Goal: Task Accomplishment & Management: Complete application form

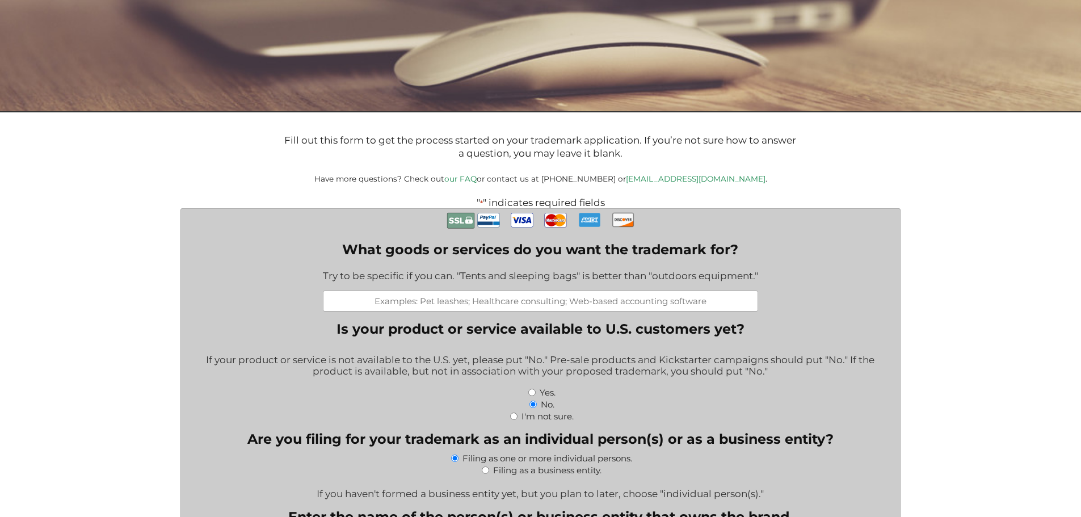
scroll to position [341, 0]
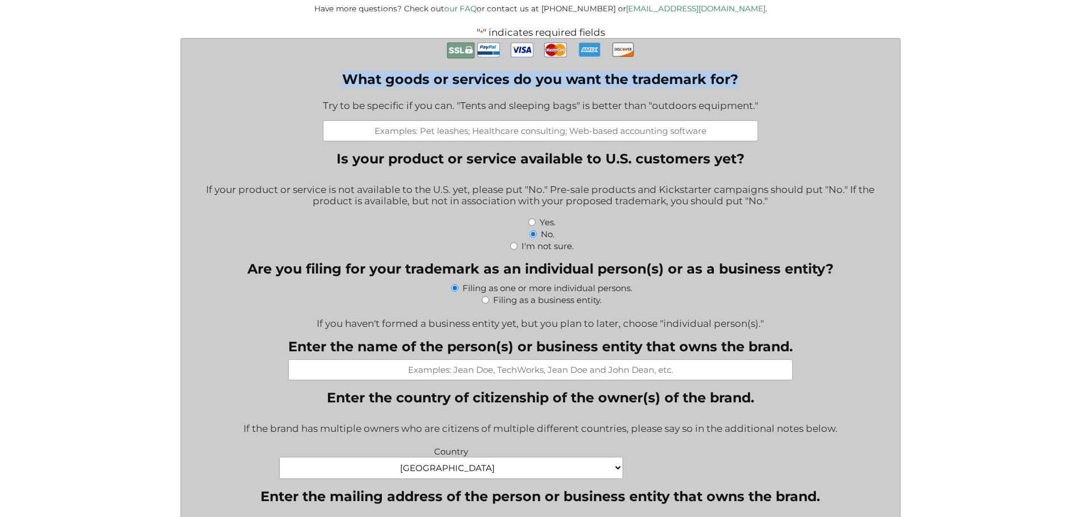
drag, startPoint x: 343, startPoint y: 80, endPoint x: 754, endPoint y: 72, distance: 410.4
copy label "What goods or services do you want the trademark for?"
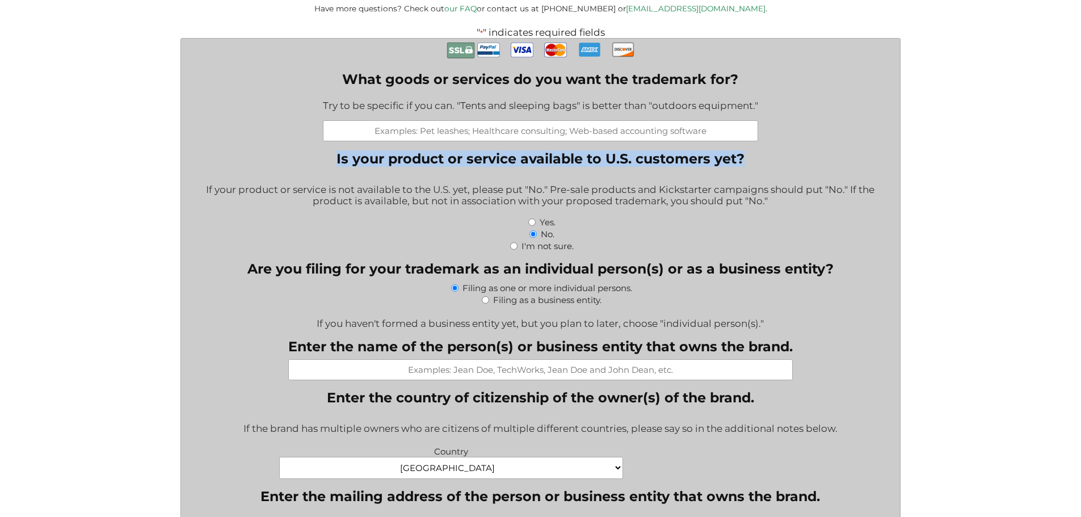
drag, startPoint x: 330, startPoint y: 158, endPoint x: 791, endPoint y: 157, distance: 461.4
click at [791, 157] on fieldset "Is your product or service available to U.S. customers yet? If your product or …" at bounding box center [541, 200] width 702 height 101
copy legend "Is your product or service available to U.S. customers yet?"
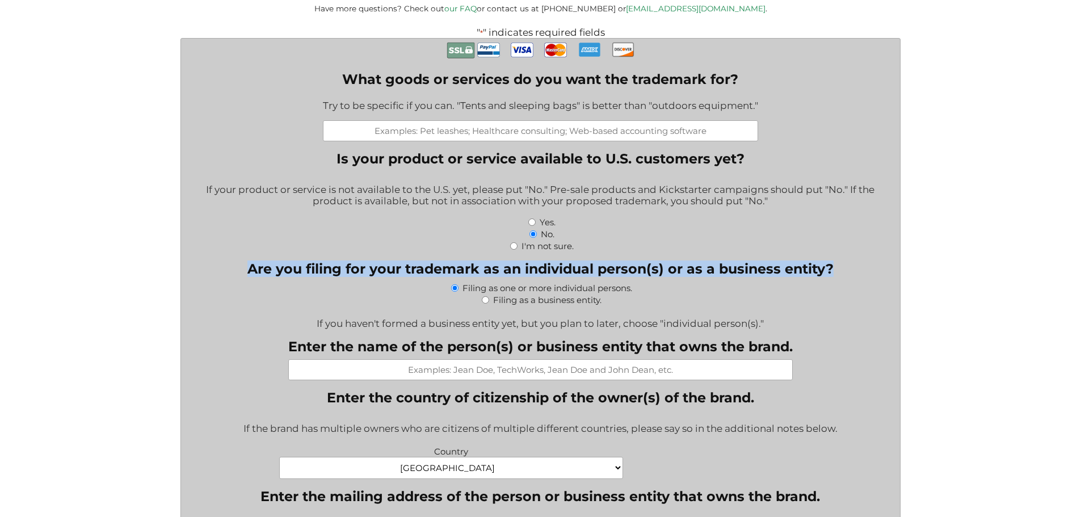
drag, startPoint x: 231, startPoint y: 271, endPoint x: 838, endPoint y: 275, distance: 607.3
click at [838, 275] on fieldset "Are you filing for your trademark as an individual person(s) or as a business e…" at bounding box center [541, 294] width 702 height 69
copy legend "Are you filing for your trademark as an individual person(s) or as a business e…"
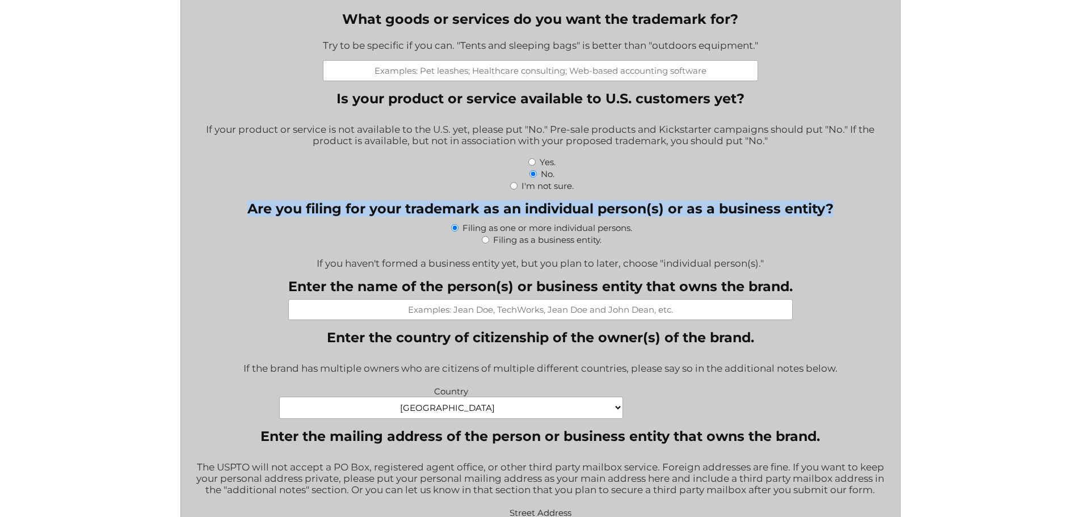
scroll to position [454, 0]
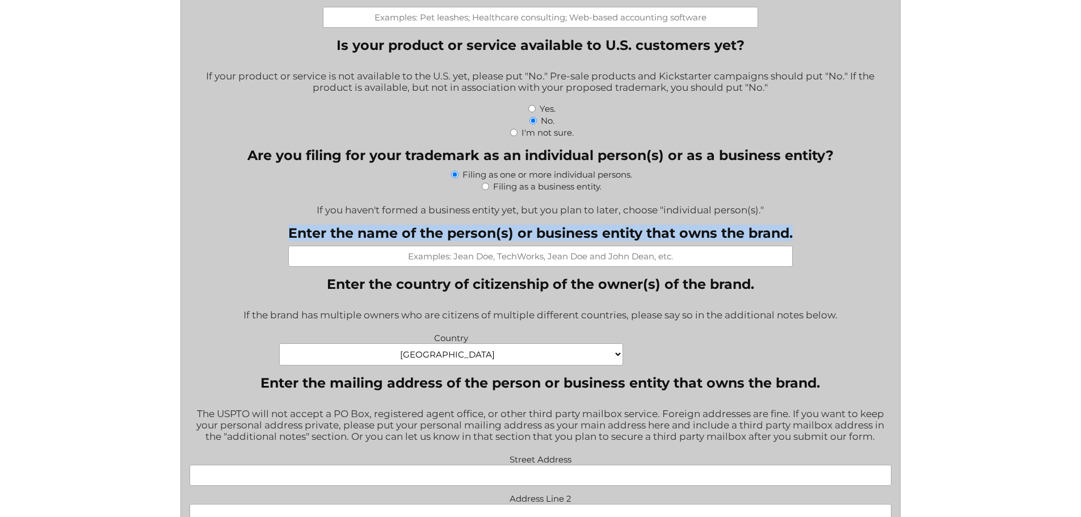
drag, startPoint x: 281, startPoint y: 234, endPoint x: 810, endPoint y: 241, distance: 528.4
copy label "Enter the name of the person(s) or business entity that owns the brand."
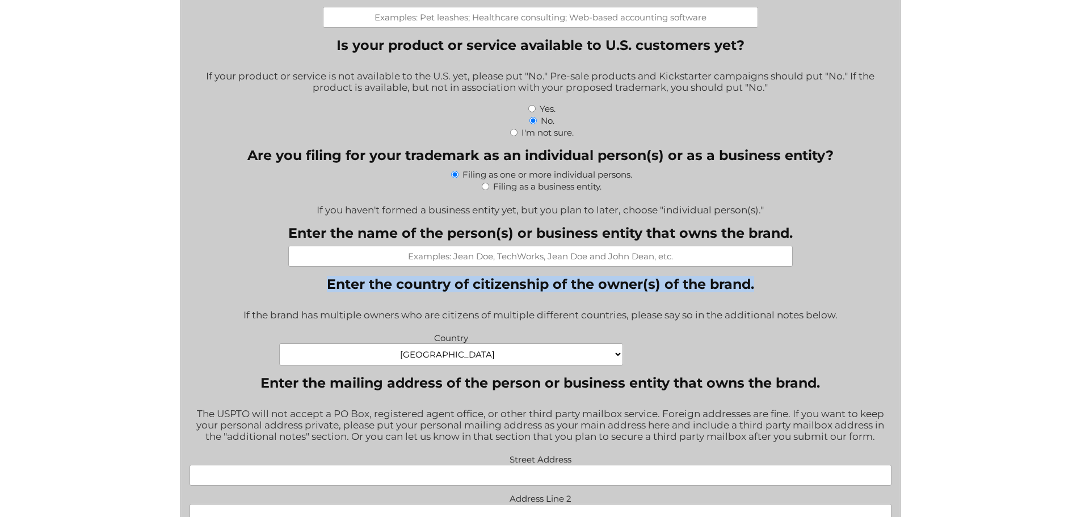
drag, startPoint x: 325, startPoint y: 284, endPoint x: 786, endPoint y: 284, distance: 461.4
click at [786, 284] on fieldset "Enter the country of citizenship of the owner(s) of the brand. If the brand has…" at bounding box center [541, 321] width 702 height 90
copy legend "Enter the country of citizenship of the owner(s) of the brand."
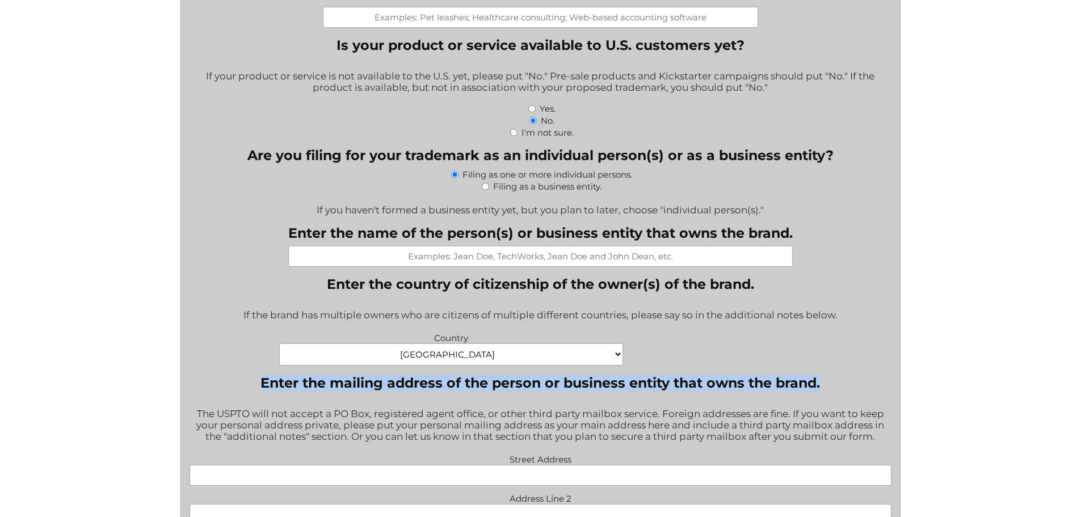
drag, startPoint x: 258, startPoint y: 382, endPoint x: 867, endPoint y: 385, distance: 609.5
click at [867, 385] on fieldset "Enter the mailing address of the person or business entity that owns the brand.…" at bounding box center [541, 490] width 702 height 230
copy legend "Enter the mailing address of the person or business entity that owns the brand."
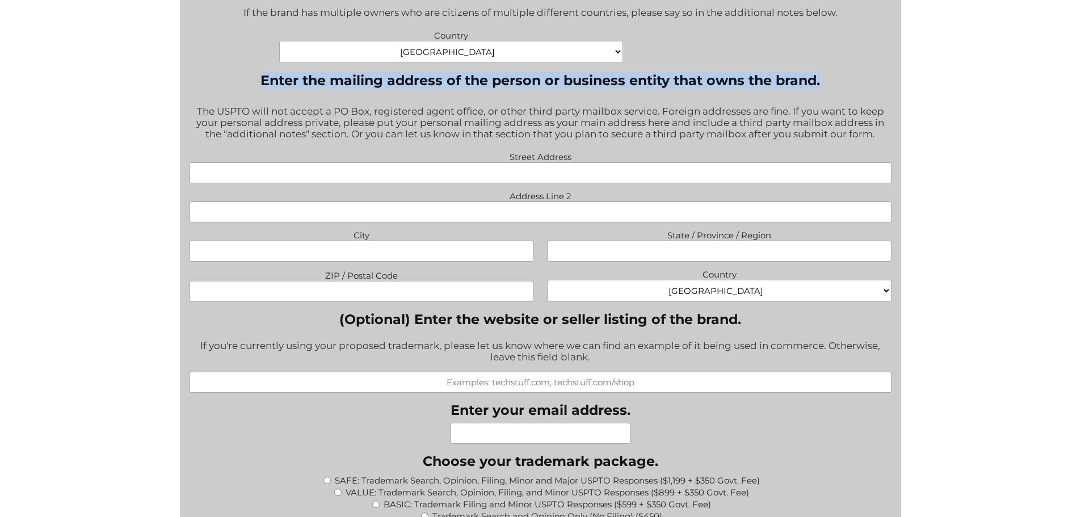
scroll to position [851, 0]
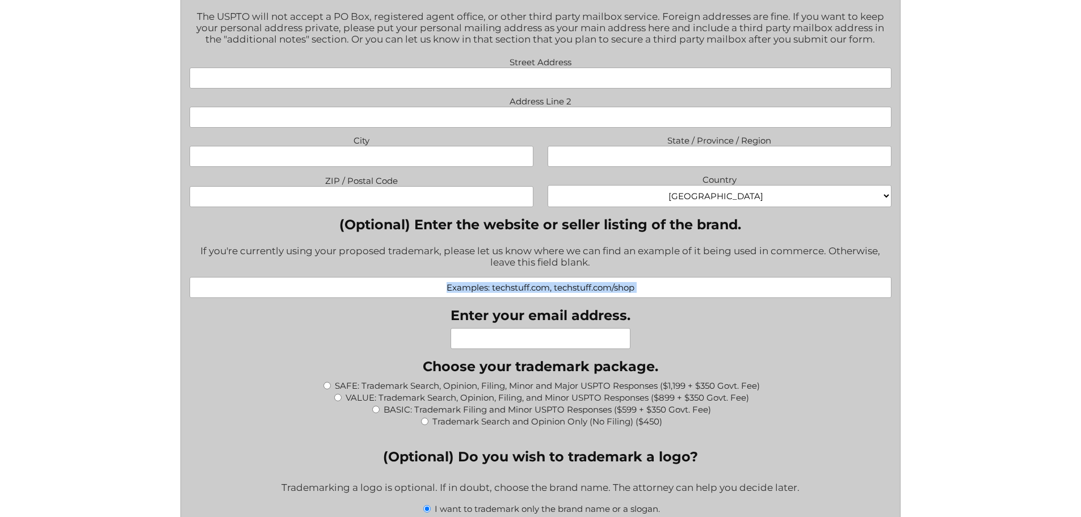
drag, startPoint x: 442, startPoint y: 311, endPoint x: 653, endPoint y: 305, distance: 211.2
click at [653, 305] on div "What goods or services do you want the trademark for? Try to be specific if you…" at bounding box center [541, 423] width 702 height 1791
drag, startPoint x: 476, startPoint y: 316, endPoint x: 502, endPoint y: 316, distance: 26.7
click at [502, 316] on label "Enter your email address." at bounding box center [541, 315] width 180 height 16
click at [494, 316] on label "Enter your email address." at bounding box center [541, 315] width 180 height 16
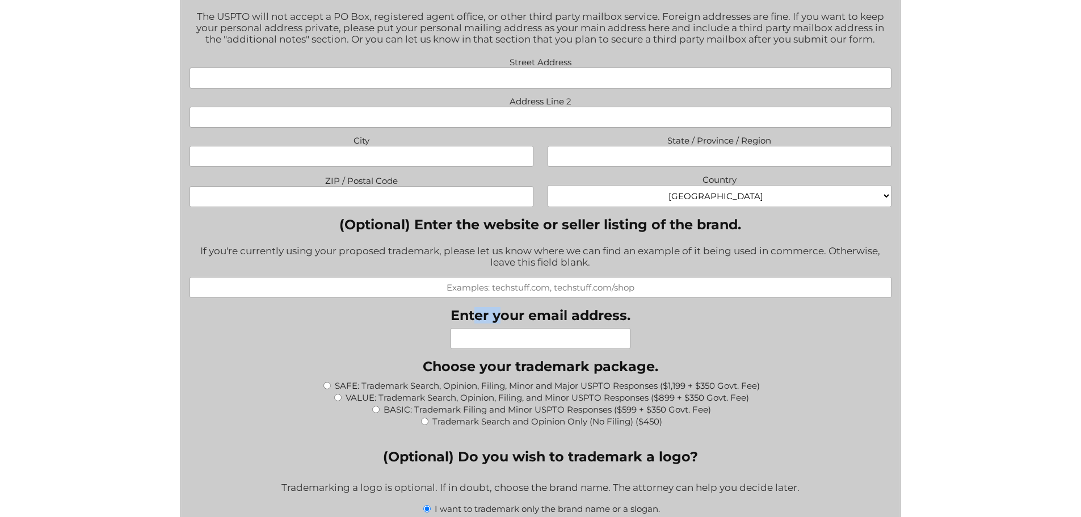
click at [494, 328] on input "Enter your email address." at bounding box center [541, 338] width 180 height 21
click at [456, 310] on label "Enter your email address." at bounding box center [541, 315] width 180 height 16
click at [456, 328] on input "Enter your email address." at bounding box center [541, 338] width 180 height 21
drag, startPoint x: 453, startPoint y: 313, endPoint x: 641, endPoint y: 309, distance: 188.5
click at [641, 309] on div "What goods or services do you want the trademark for? Try to be specific if you…" at bounding box center [541, 423] width 702 height 1791
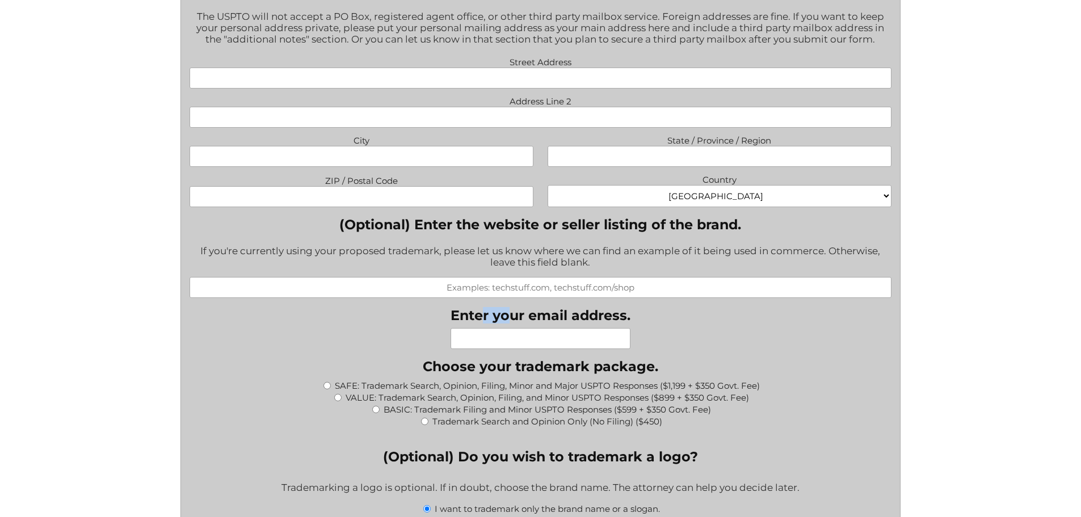
drag, startPoint x: 480, startPoint y: 321, endPoint x: 512, endPoint y: 322, distance: 32.9
click at [512, 322] on label "Enter your email address." at bounding box center [541, 315] width 180 height 16
click at [459, 323] on label "Enter your email address." at bounding box center [541, 315] width 180 height 16
click at [459, 328] on input "Enter your email address." at bounding box center [541, 338] width 180 height 21
drag, startPoint x: 453, startPoint y: 314, endPoint x: 634, endPoint y: 313, distance: 181.0
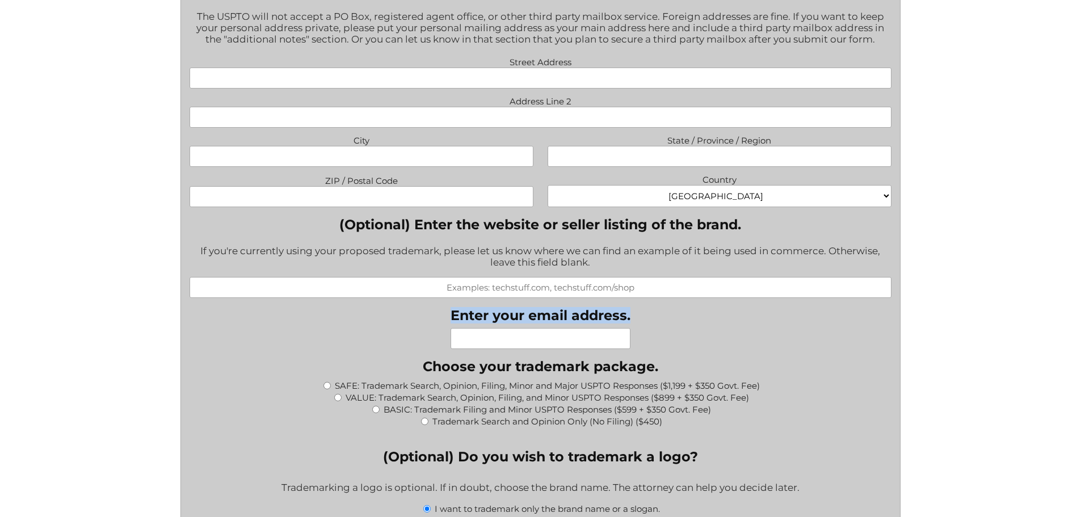
click at [634, 313] on div "What goods or services do you want the trademark for? Try to be specific if you…" at bounding box center [541, 423] width 702 height 1791
copy label "Enter your email address."
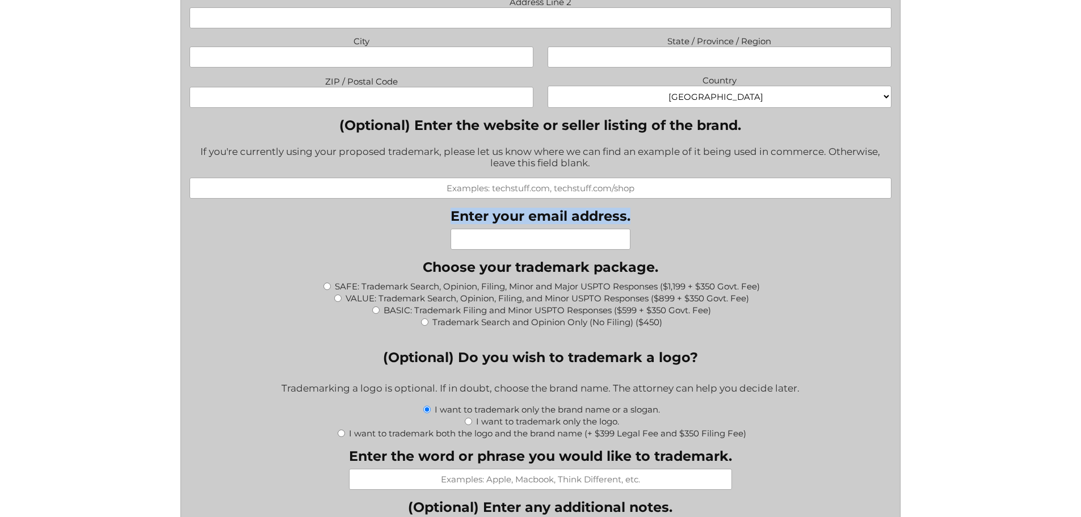
scroll to position [965, 0]
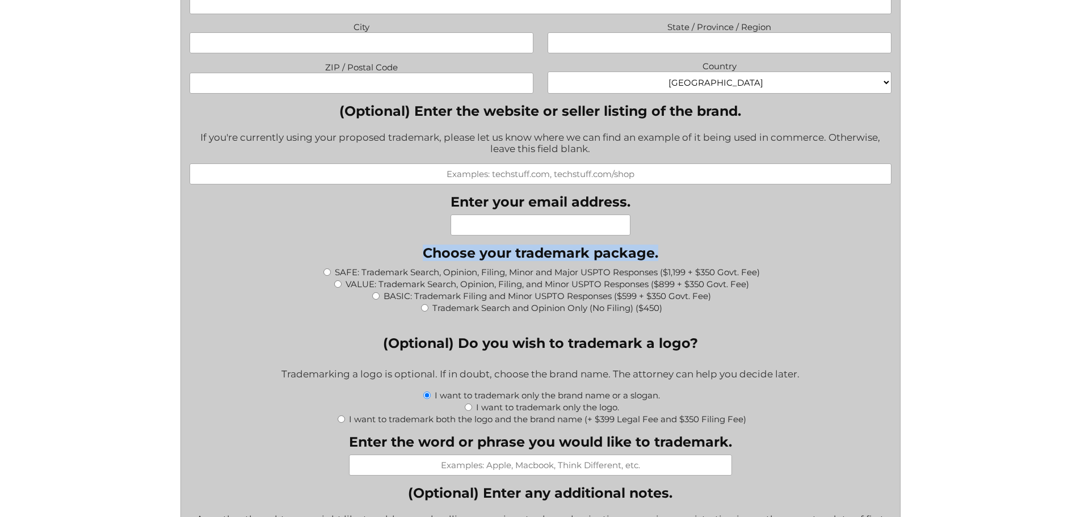
drag, startPoint x: 427, startPoint y: 256, endPoint x: 681, endPoint y: 256, distance: 253.7
click at [681, 256] on fieldset "Choose your trademark package. * SAFE: Trademark Search, Opinion, Filing, Minor…" at bounding box center [541, 285] width 702 height 81
copy legend "Choose your trademark package. *"
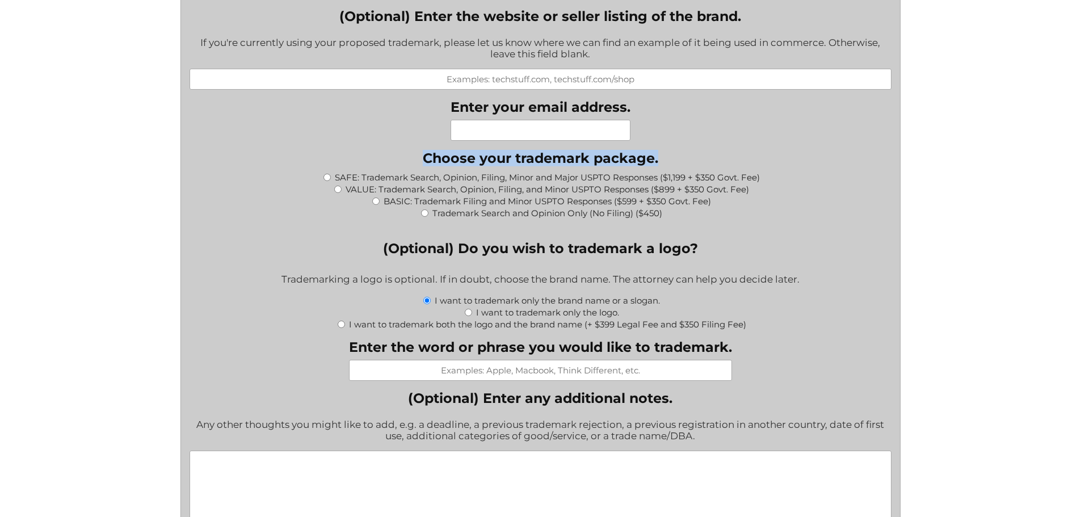
scroll to position [1078, 0]
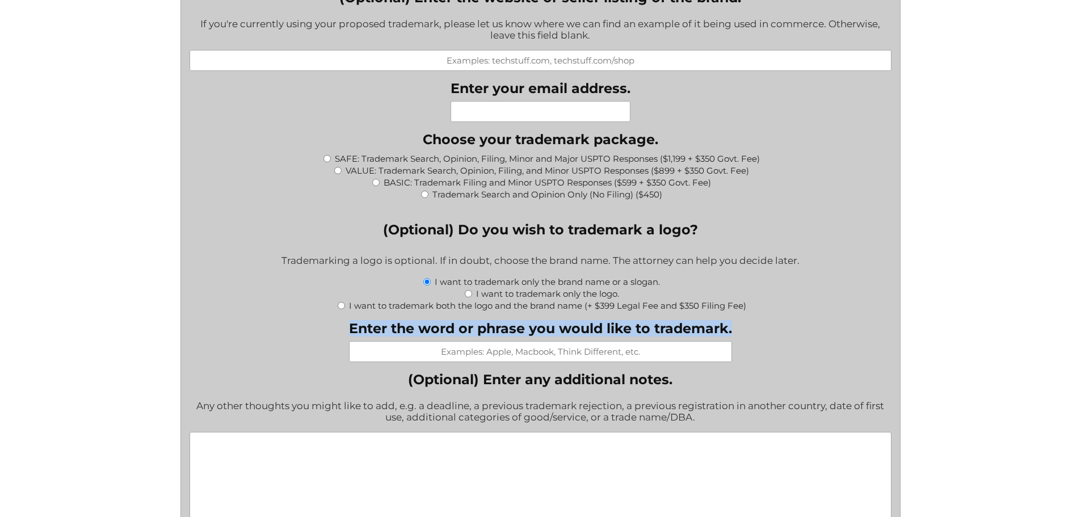
drag, startPoint x: 347, startPoint y: 329, endPoint x: 745, endPoint y: 336, distance: 397.9
click at [745, 336] on div "What goods or services do you want the trademark for? Try to be specific if you…" at bounding box center [541, 196] width 702 height 1791
copy label "Enter the word or phrase you would like to trademark."
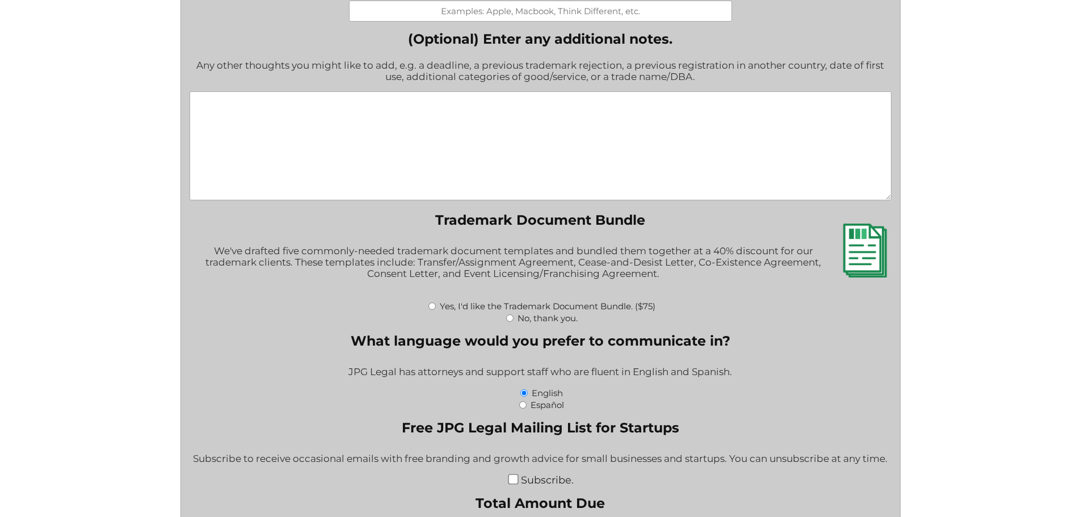
scroll to position [1476, 0]
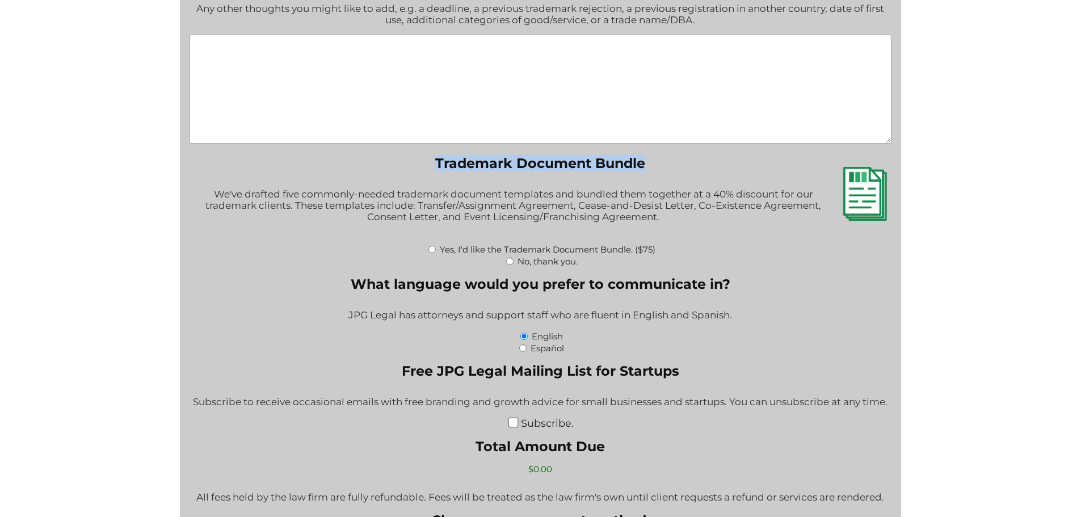
drag, startPoint x: 436, startPoint y: 157, endPoint x: 655, endPoint y: 162, distance: 219.1
copy legend "Trademark Document Bundle"
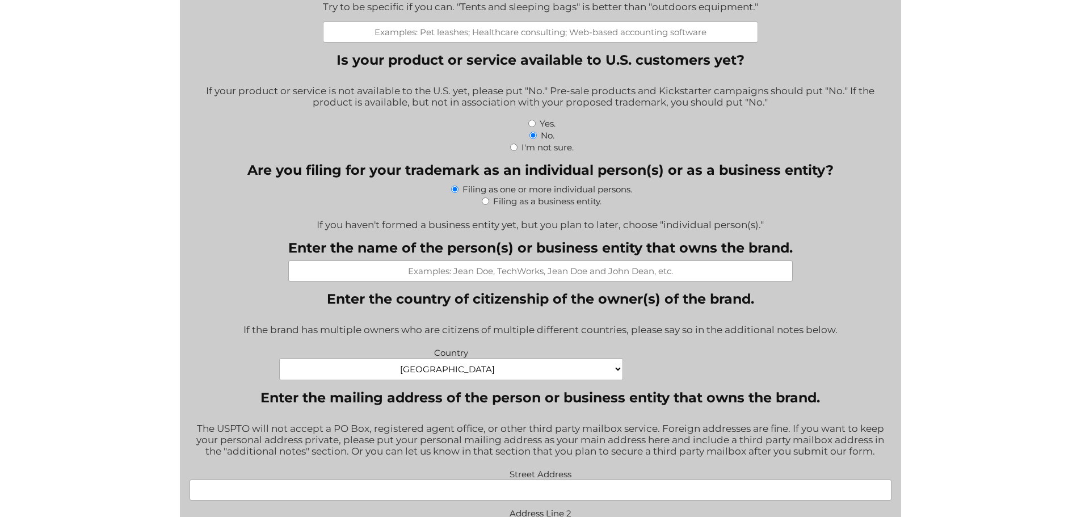
scroll to position [284, 0]
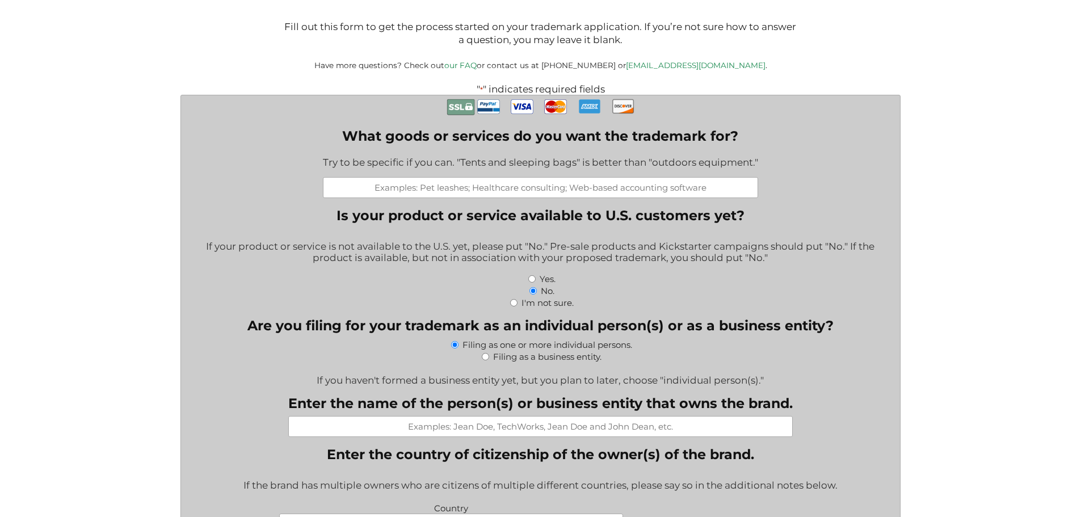
click at [509, 184] on input "What goods or services do you want the trademark for?" at bounding box center [540, 187] width 435 height 21
paste input "Entertainment services, namely, providing indoor golf simulator facilities; ren…"
type input "Entertainment services, namely, providing indoor golf simulator facilities; ren…"
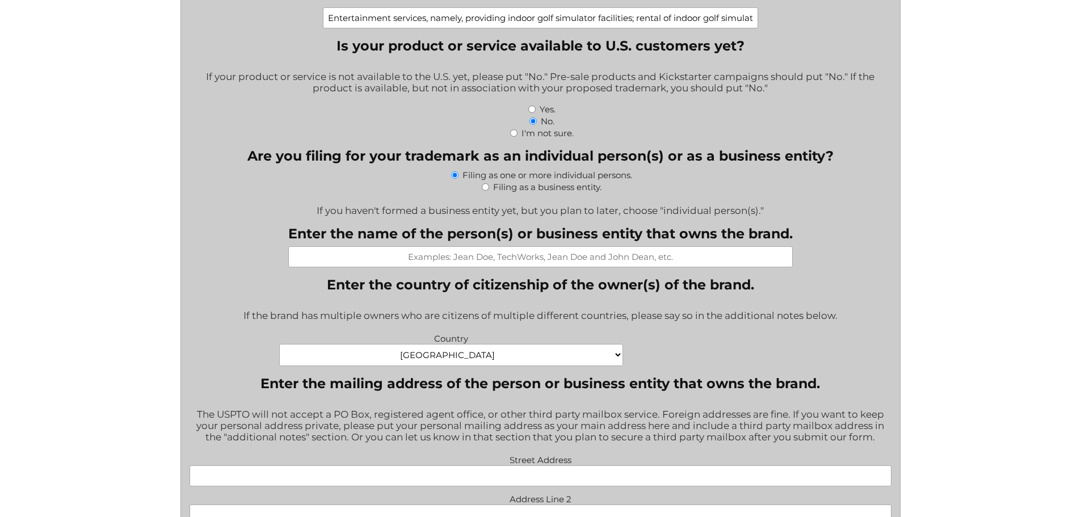
scroll to position [454, 0]
click at [486, 189] on input "Filing as a business entity." at bounding box center [485, 186] width 7 height 7
radio input "true"
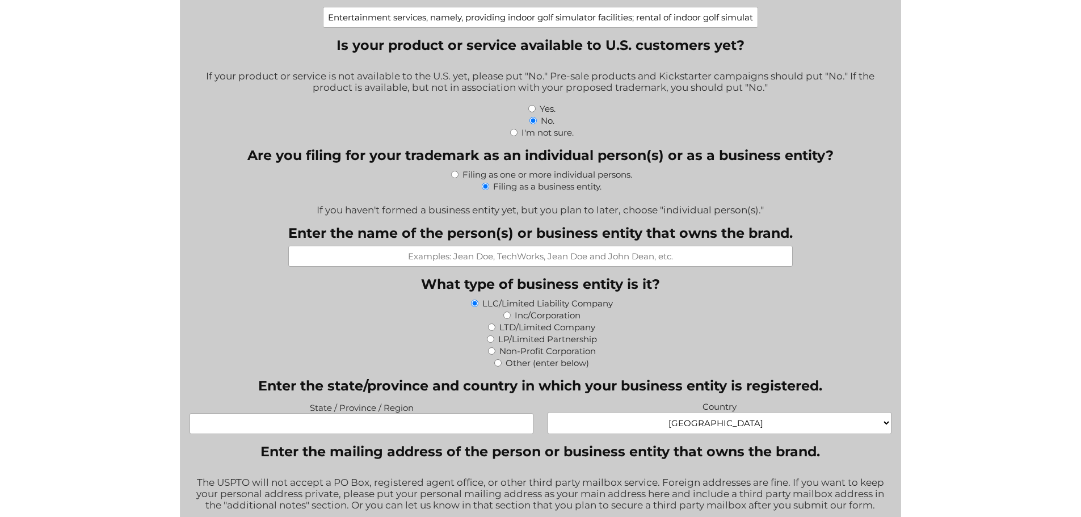
click at [471, 258] on input "Enter the name of the person(s) or business entity that owns the brand." at bounding box center [540, 256] width 505 height 21
paste input "Greenside Athletics Limited Company"
type input "Greenside Athletics Limited Company"
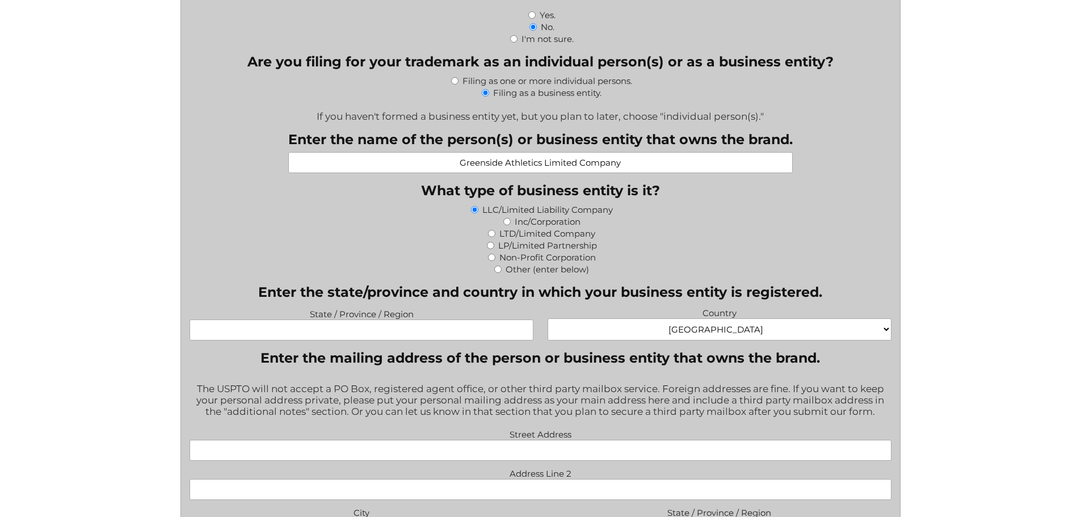
scroll to position [568, 0]
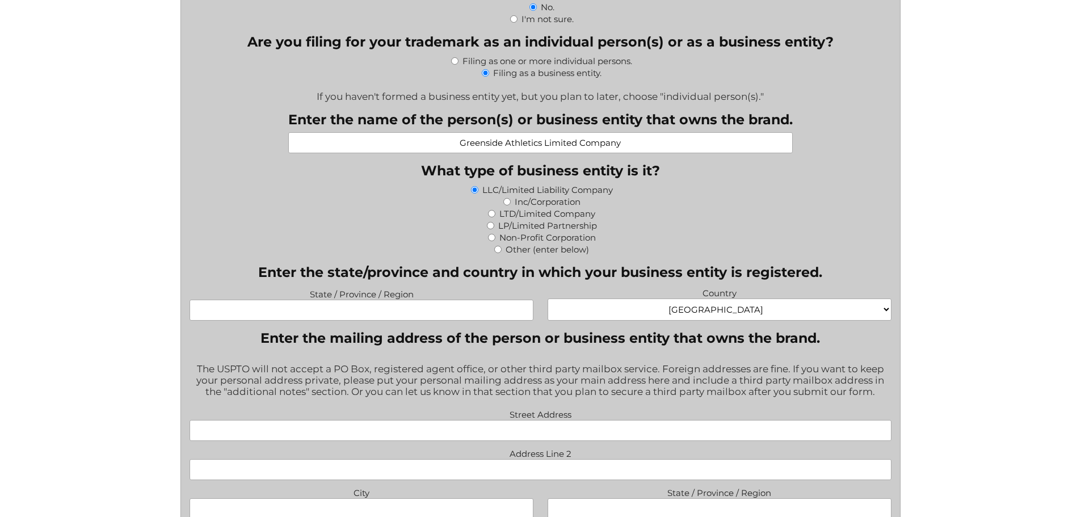
click at [339, 312] on input "State / Province / Region" at bounding box center [362, 310] width 344 height 21
paste input "[STREET_ADDRESS][PERSON_NAME]"
type input "[STREET_ADDRESS][PERSON_NAME]"
click at [447, 343] on legend "Enter the mailing address of the person or business entity that owns the brand." at bounding box center [540, 338] width 560 height 16
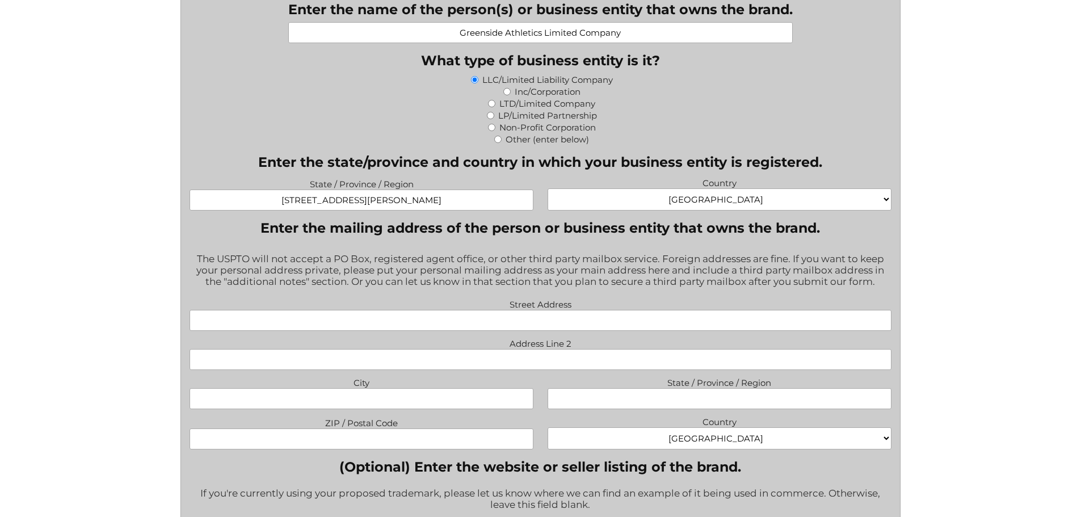
scroll to position [681, 0]
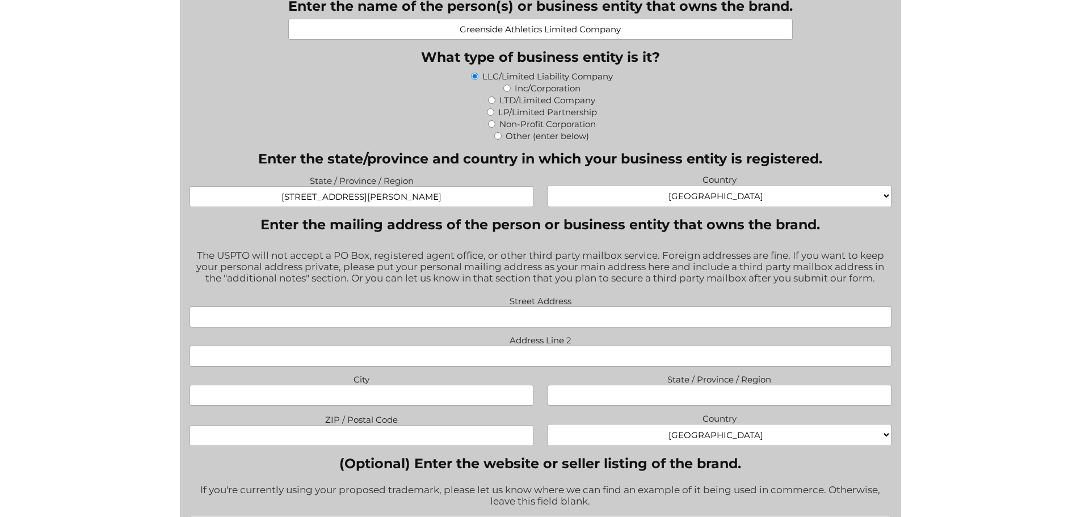
click at [525, 317] on input "Street Address" at bounding box center [541, 316] width 702 height 21
paste input "[STREET_ADDRESS][PERSON_NAME]"
type input "[STREET_ADDRESS][PERSON_NAME]"
click at [345, 391] on input "City" at bounding box center [362, 395] width 344 height 21
paste input "[GEOGRAPHIC_DATA]"
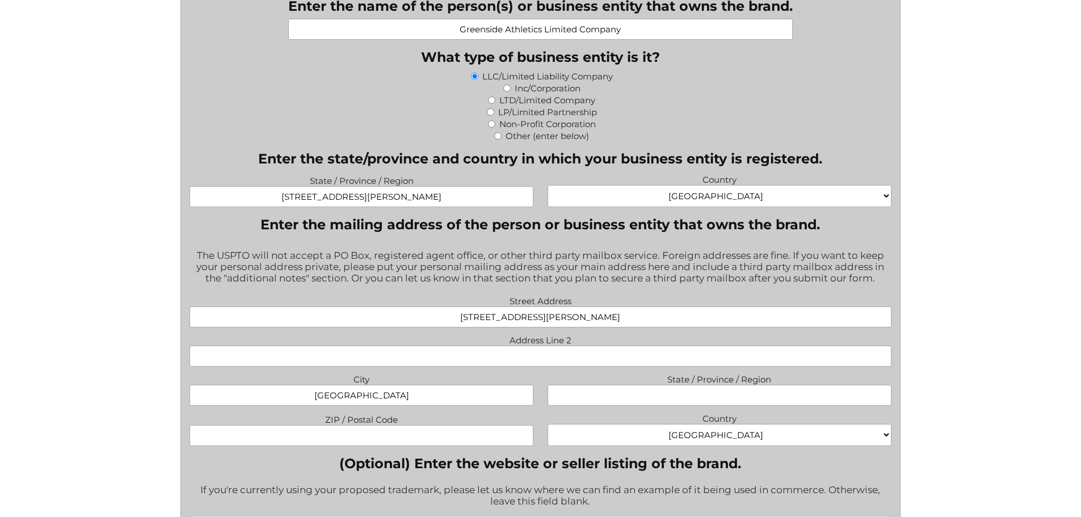
type input "[GEOGRAPHIC_DATA]"
click at [653, 402] on input "State / Province / Region" at bounding box center [720, 395] width 344 height 21
type input "MA"
click at [368, 434] on input "ZIP / Postal Code" at bounding box center [362, 435] width 344 height 21
paste input "01201-7066"
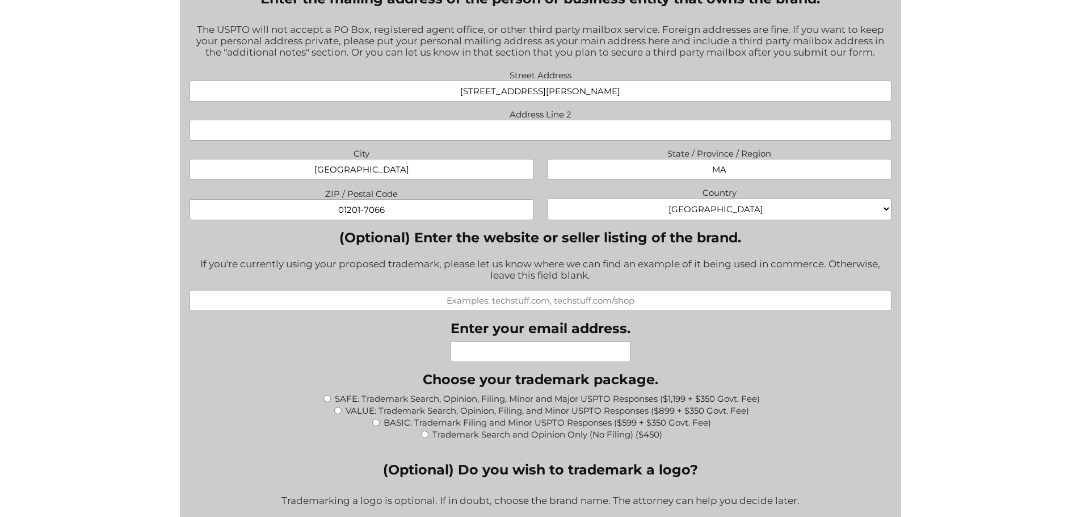
scroll to position [908, 0]
type input "01201-7066"
click at [521, 347] on input "Enter your email address." at bounding box center [541, 350] width 180 height 21
paste input "[EMAIL_ADDRESS]"
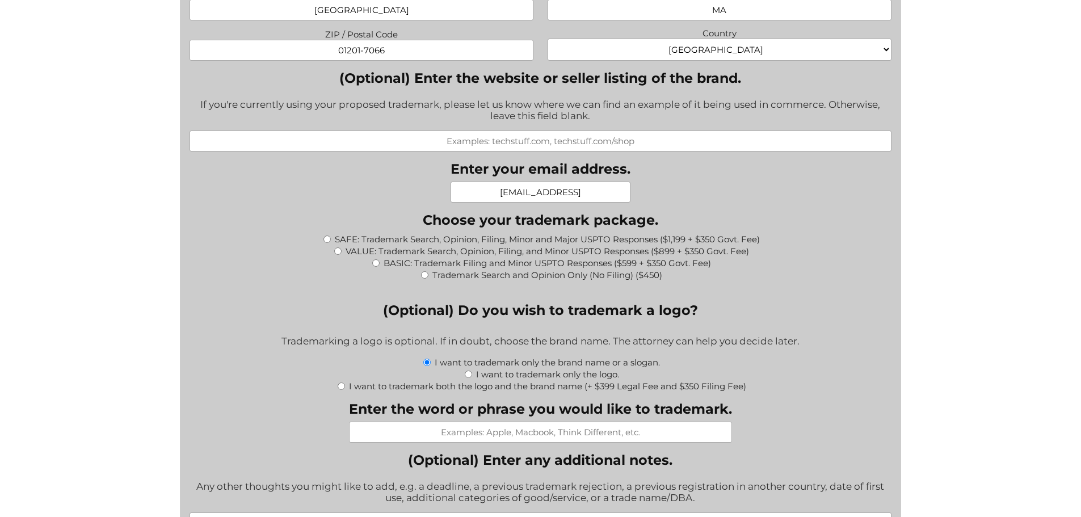
scroll to position [1078, 0]
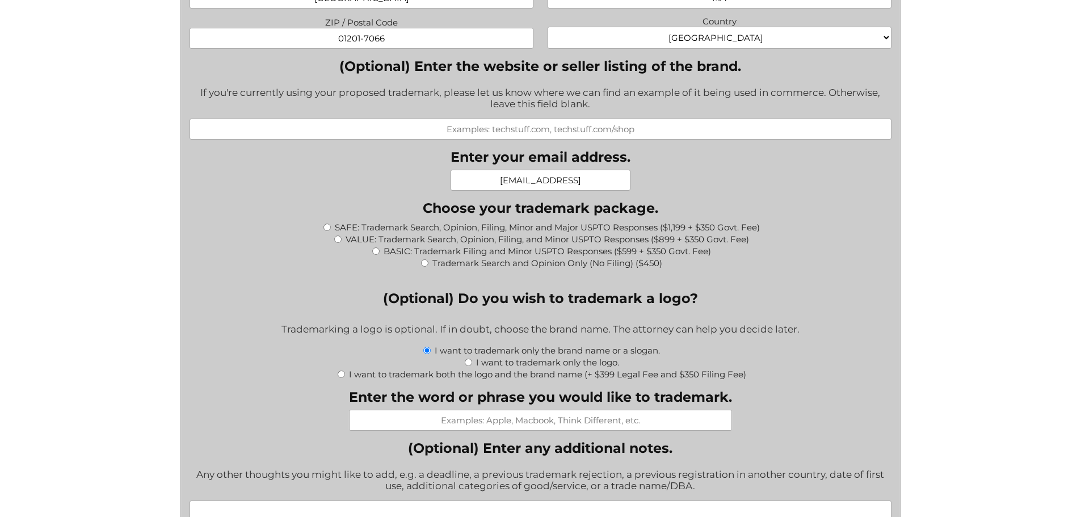
type input "[EMAIL_ADDRESS]"
click at [376, 254] on input "BASIC: Trademark Filing and Minor USPTO Responses ($599 + $350 Govt. Fee)" at bounding box center [375, 250] width 7 height 7
radio input "true"
type input "$949.00"
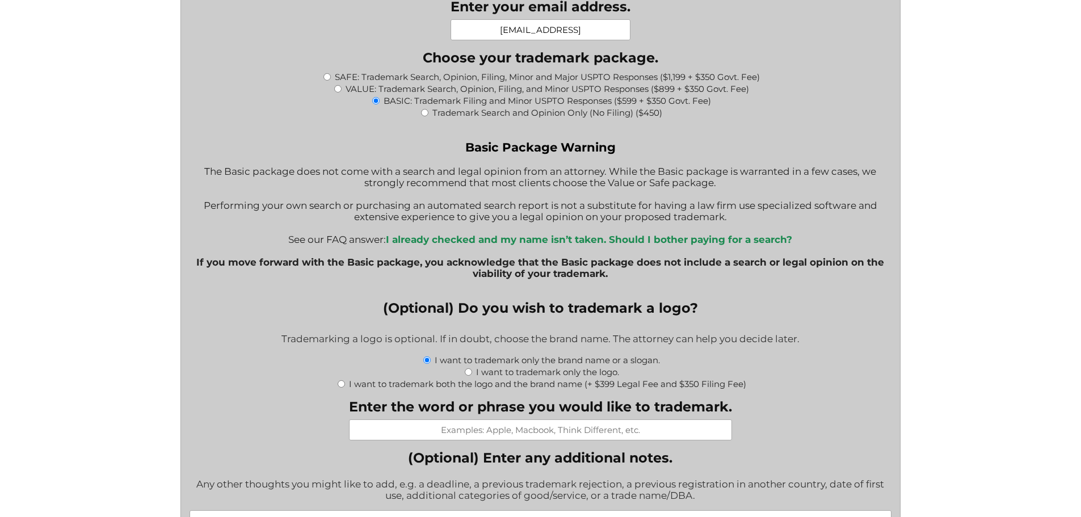
scroll to position [1249, 0]
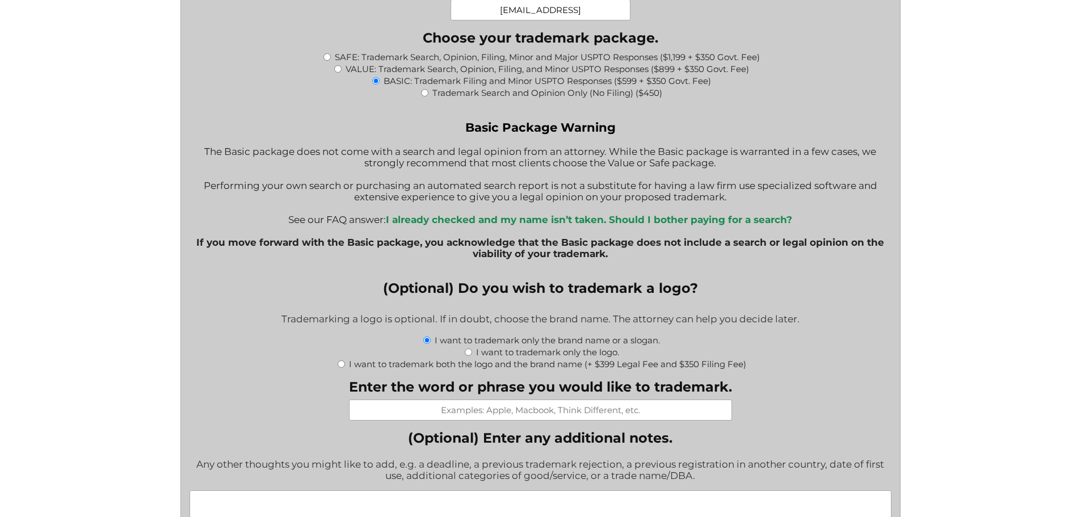
click at [515, 410] on input "Enter the word or phrase you would like to trademark." at bounding box center [540, 410] width 383 height 21
paste input "Greenside Golf Club (standard character mark)"
type input "Greenside Golf Club (standard character mark)"
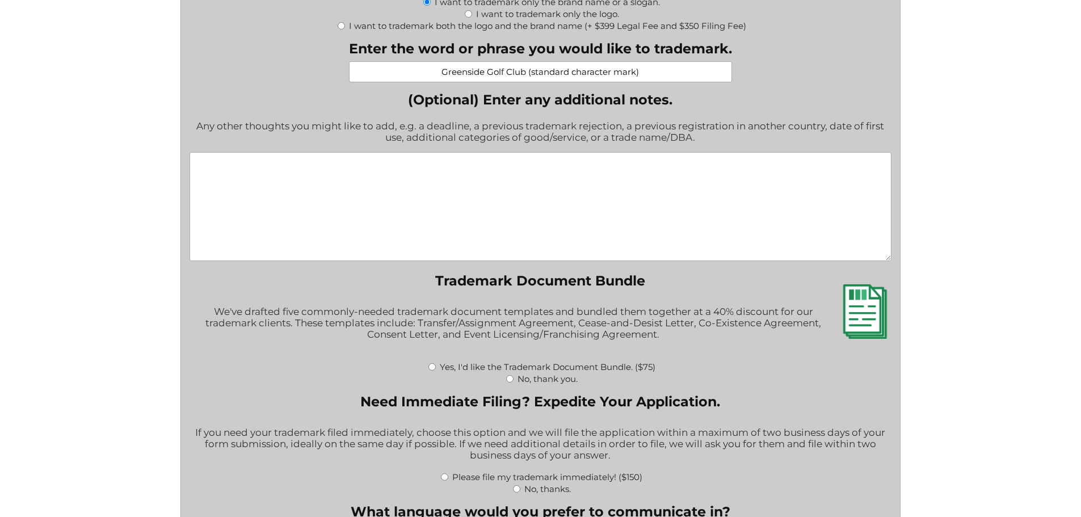
scroll to position [1589, 0]
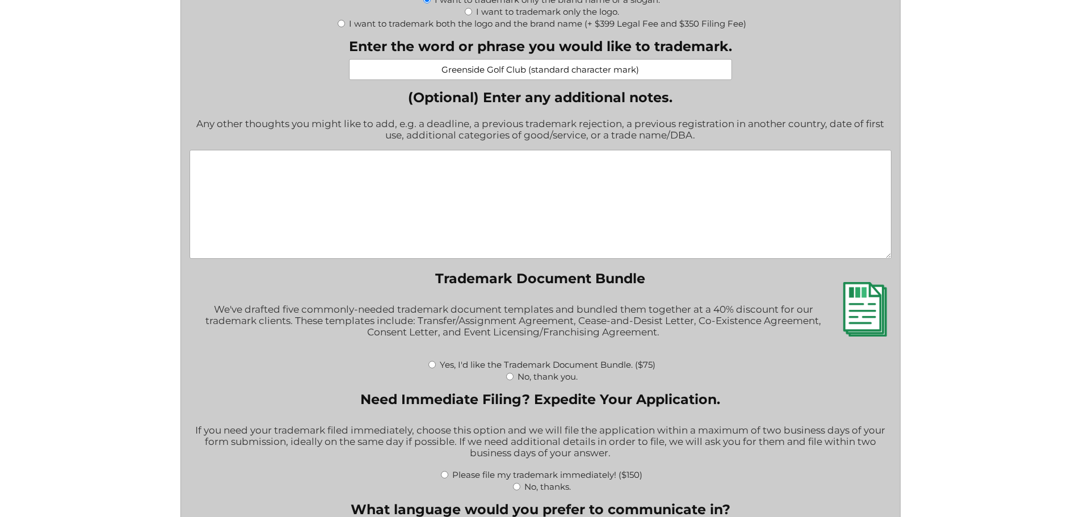
click at [515, 377] on div "No, thank you." at bounding box center [541, 376] width 702 height 12
click at [509, 380] on input "No, thank you." at bounding box center [509, 376] width 7 height 7
radio input "true"
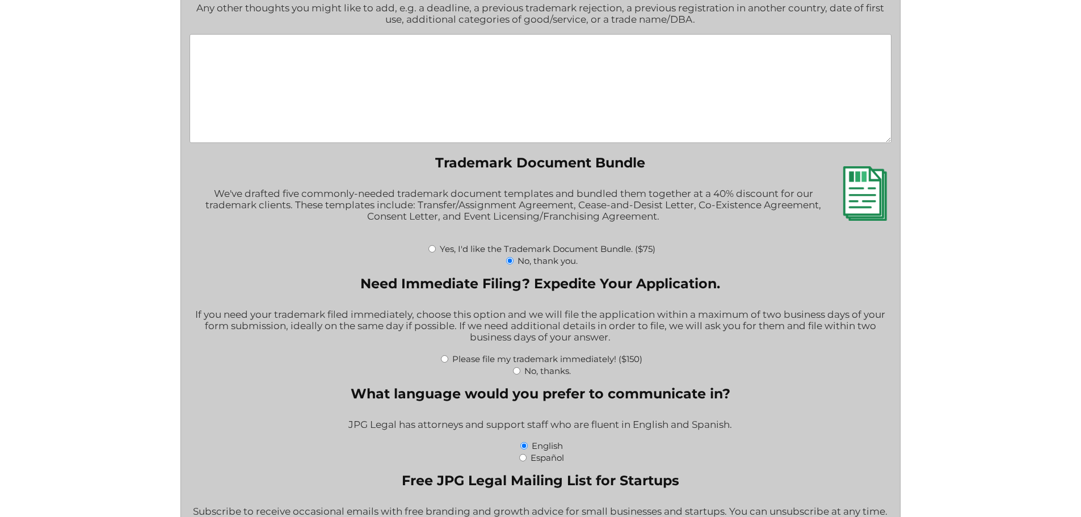
scroll to position [1873, 0]
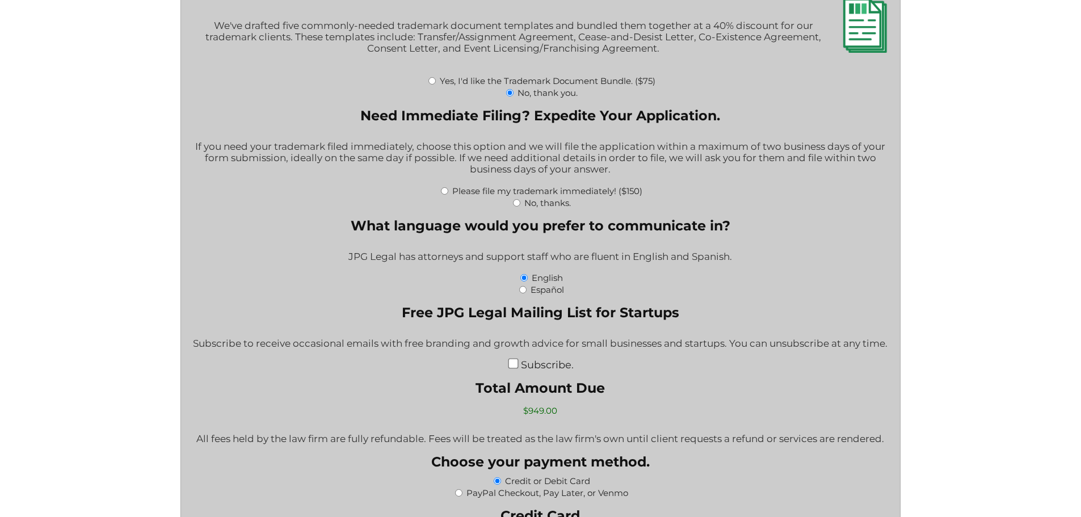
click at [513, 206] on input "No, thanks." at bounding box center [516, 202] width 7 height 7
radio input "true"
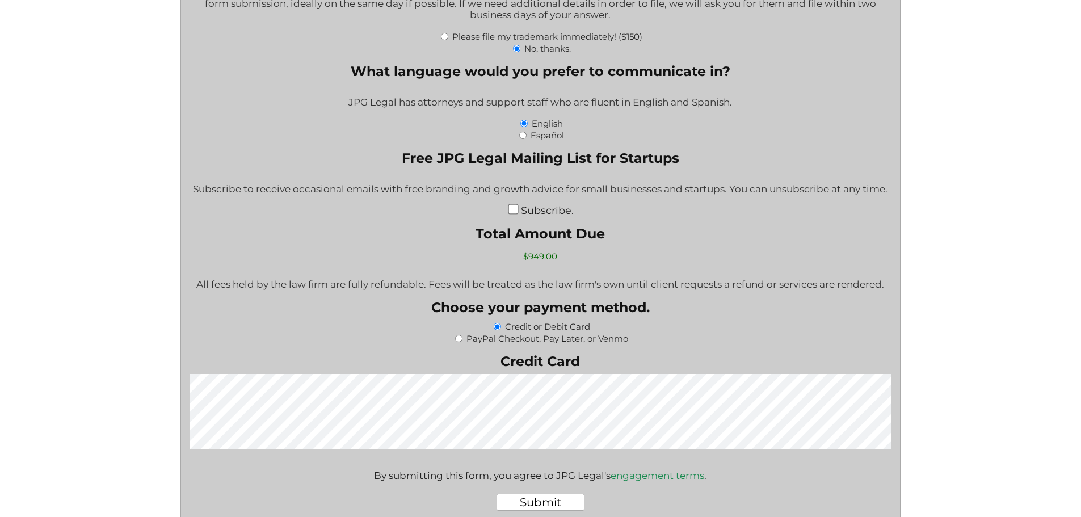
scroll to position [2043, 0]
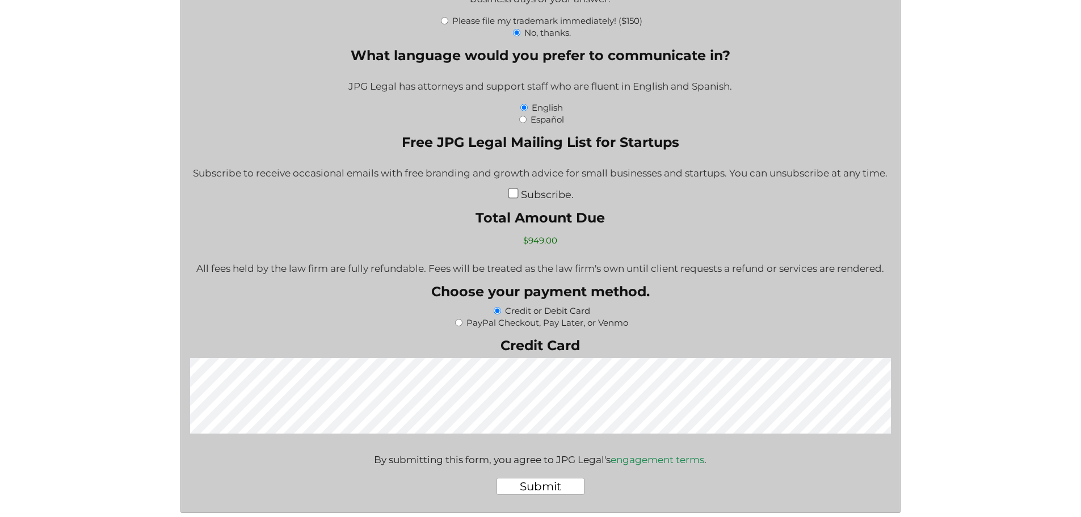
drag, startPoint x: 516, startPoint y: 245, endPoint x: 568, endPoint y: 245, distance: 51.1
click at [568, 245] on input "$949.00" at bounding box center [540, 240] width 111 height 20
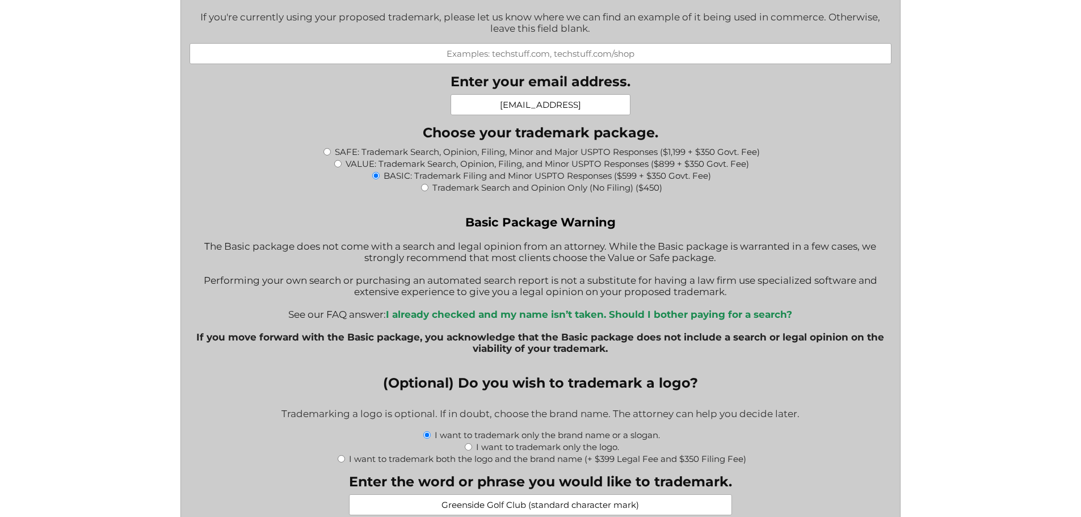
scroll to position [1078, 0]
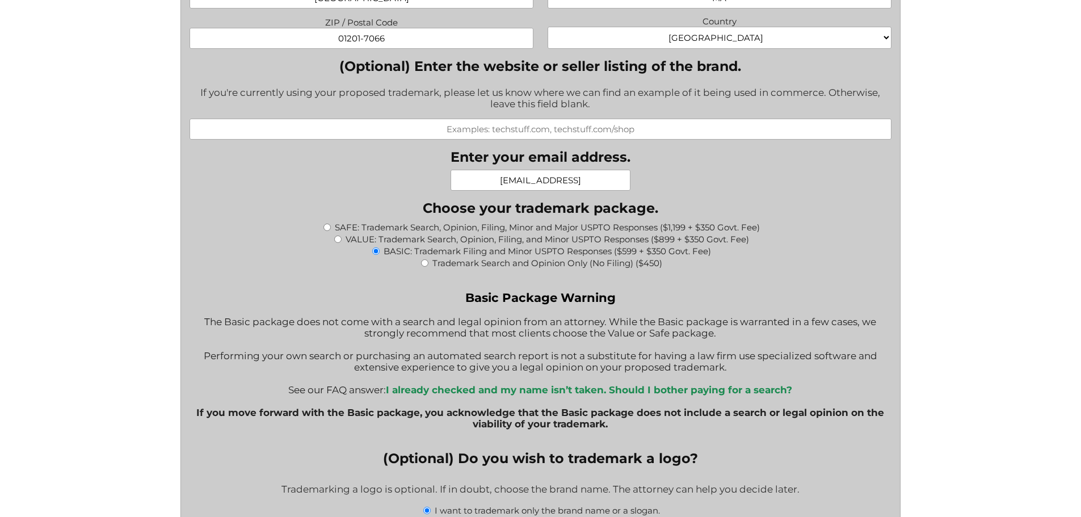
click at [424, 264] on input "Trademark Search and Opinion Only (No Filing) ($450)" at bounding box center [424, 262] width 7 height 7
radio input "true"
radio input "false"
type input "$450.00"
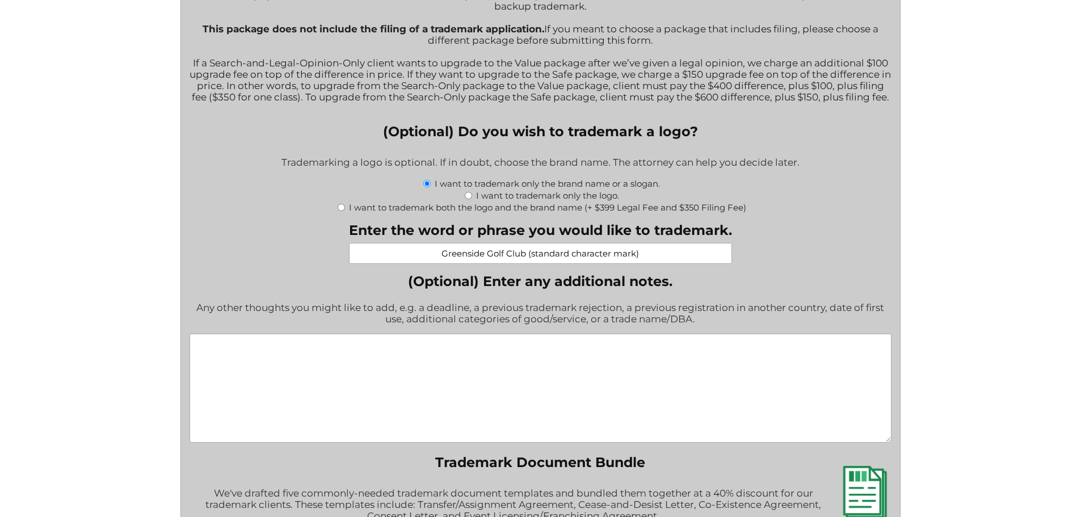
scroll to position [1249, 0]
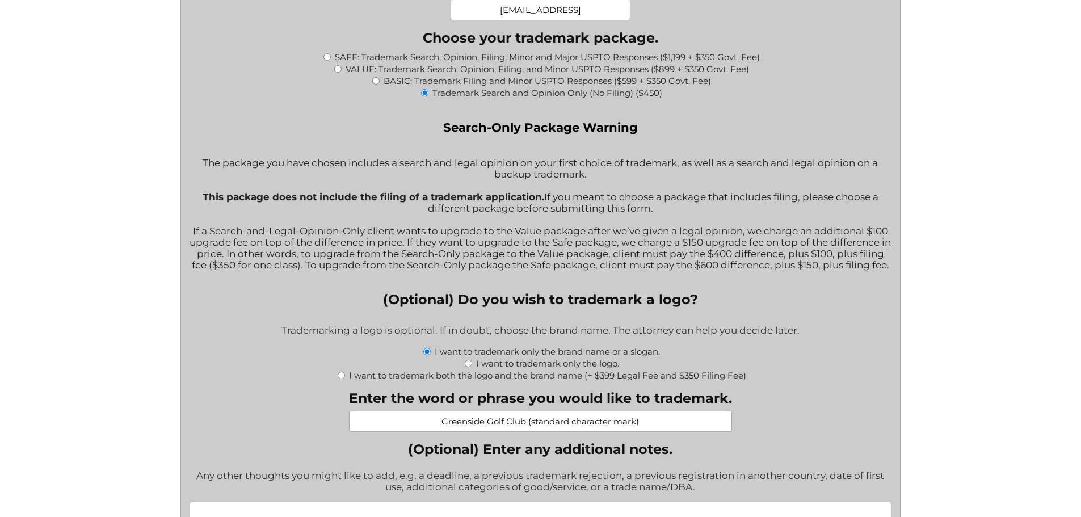
click at [380, 83] on div "BASIC: Trademark Filing and Minor USPTO Responses ($599 + $350 Govt. Fee)" at bounding box center [541, 80] width 702 height 12
click at [378, 85] on input "BASIC: Trademark Filing and Minor USPTO Responses ($599 + $350 Govt. Fee)" at bounding box center [375, 80] width 7 height 7
radio input "true"
type input "$949.00"
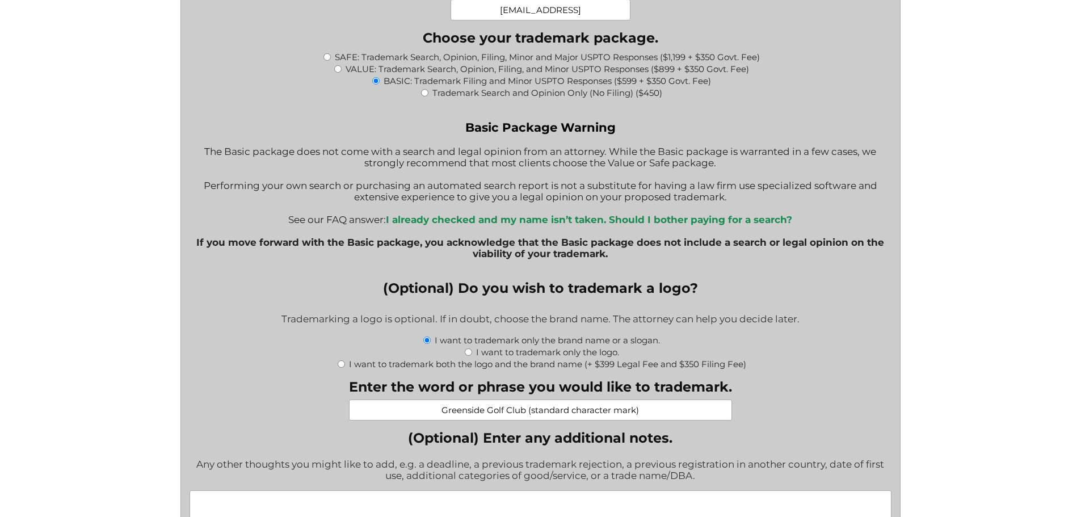
scroll to position [1192, 0]
